Goal: Task Accomplishment & Management: Complete application form

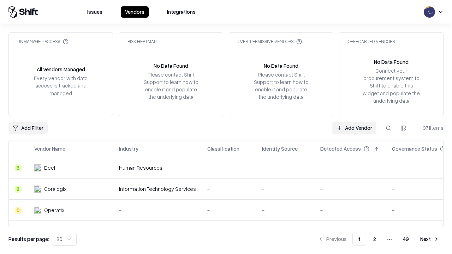
click at [354, 128] on link "Add Vendor" at bounding box center [354, 128] width 44 height 13
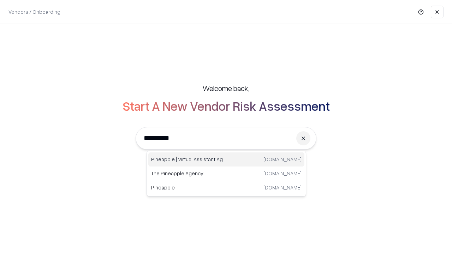
click at [226, 160] on div "Pineapple | Virtual Assistant Agency [DOMAIN_NAME]" at bounding box center [226, 160] width 156 height 14
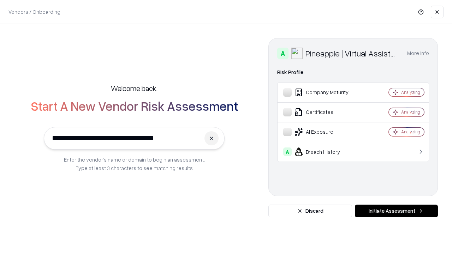
type input "**********"
click at [396, 211] on button "Initiate Assessment" at bounding box center [396, 211] width 83 height 13
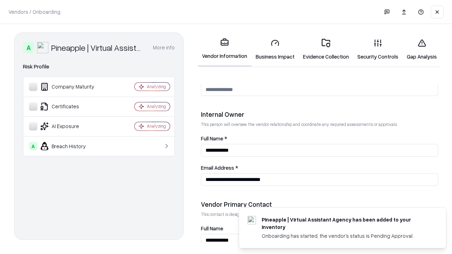
scroll to position [366, 0]
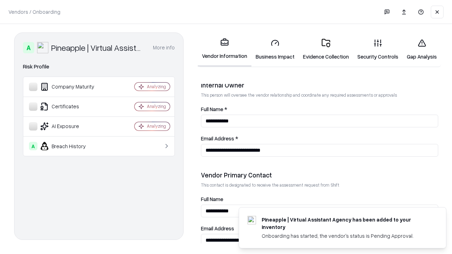
click at [275, 49] on link "Business Impact" at bounding box center [274, 49] width 47 height 33
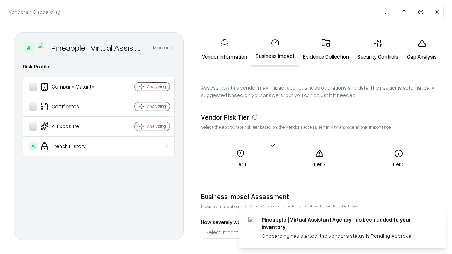
click at [422, 49] on link "Gap Analysis" at bounding box center [422, 49] width 38 height 33
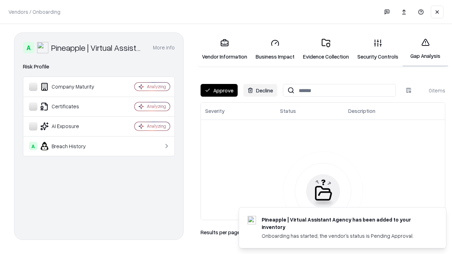
click at [219, 90] on button "Approve" at bounding box center [219, 90] width 37 height 13
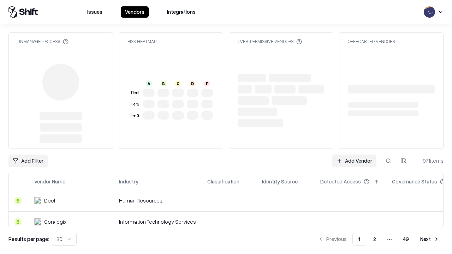
click at [354, 161] on link "Add Vendor" at bounding box center [354, 161] width 44 height 13
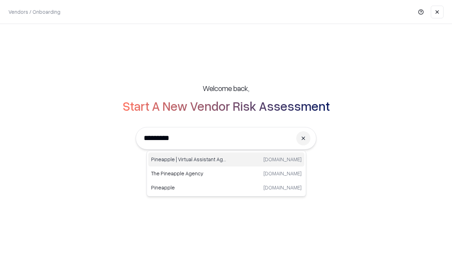
click at [226, 160] on div "Pineapple | Virtual Assistant Agency [DOMAIN_NAME]" at bounding box center [226, 160] width 156 height 14
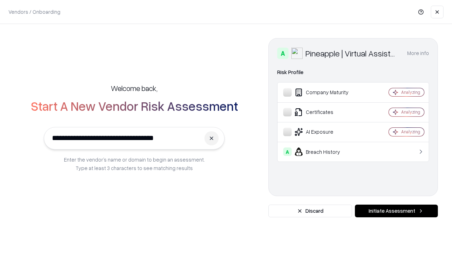
type input "**********"
click at [396, 211] on button "Initiate Assessment" at bounding box center [396, 211] width 83 height 13
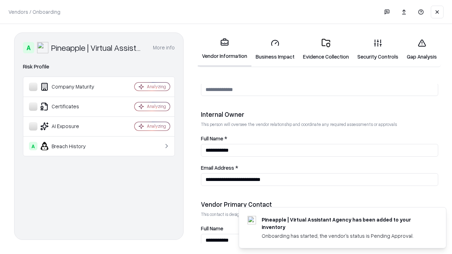
scroll to position [366, 0]
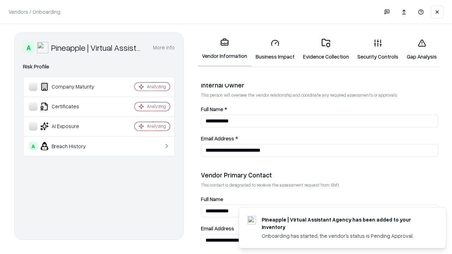
click at [422, 49] on link "Gap Analysis" at bounding box center [422, 49] width 38 height 33
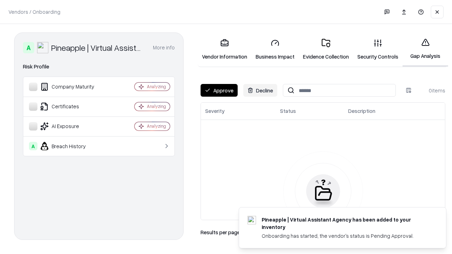
click at [219, 90] on button "Approve" at bounding box center [219, 90] width 37 height 13
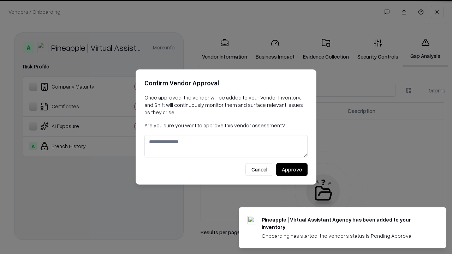
click at [292, 169] on button "Approve" at bounding box center [291, 169] width 31 height 13
